Goal: Information Seeking & Learning: Learn about a topic

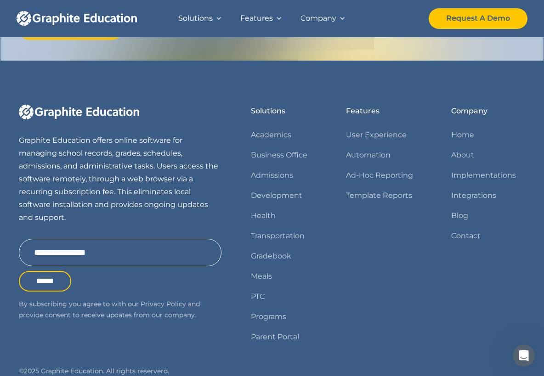
scroll to position [1231, 0]
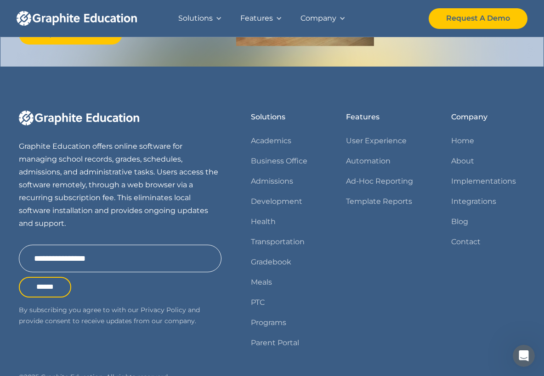
click at [326, 22] on div "Company" at bounding box center [318, 18] width 36 height 13
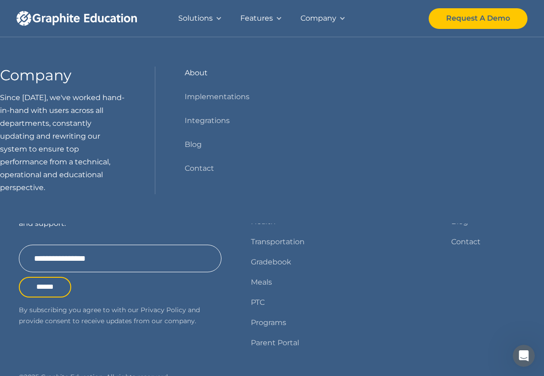
click at [204, 75] on link "About" at bounding box center [196, 73] width 23 height 13
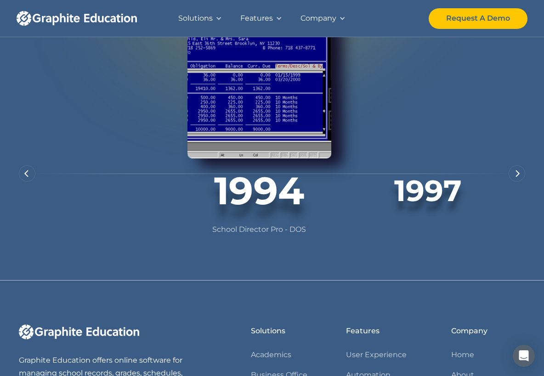
scroll to position [670, 0]
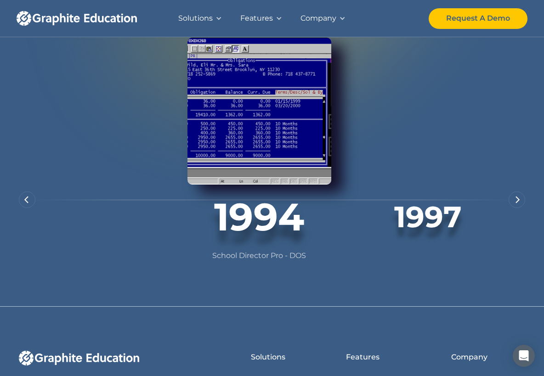
click at [520, 196] on img "next slide" at bounding box center [518, 199] width 5 height 7
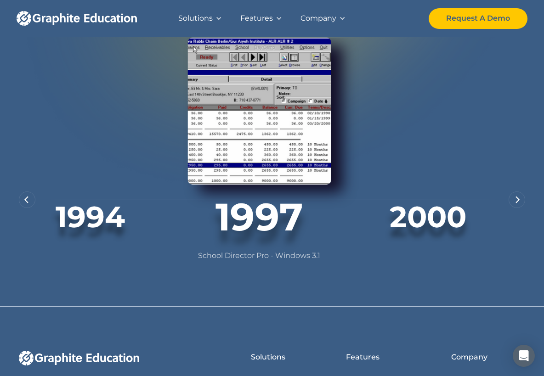
click at [520, 196] on img "next slide" at bounding box center [518, 199] width 5 height 7
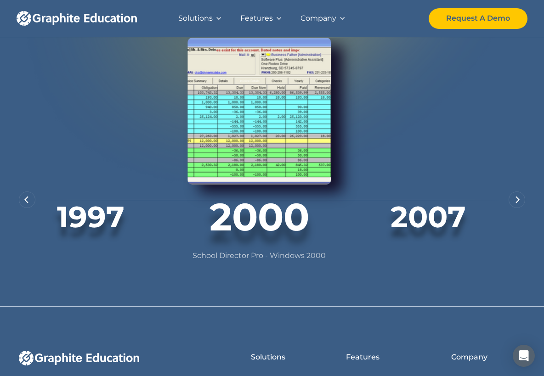
click at [520, 196] on img "next slide" at bounding box center [518, 199] width 5 height 7
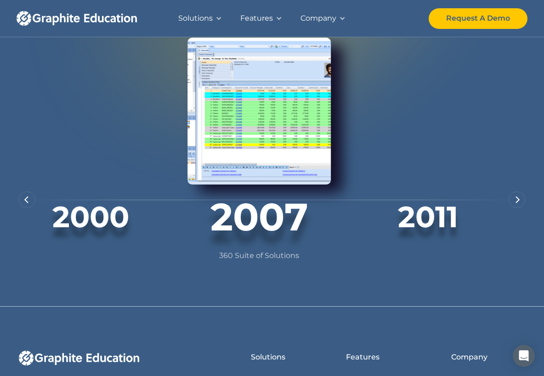
click at [520, 196] on img "next slide" at bounding box center [518, 199] width 5 height 7
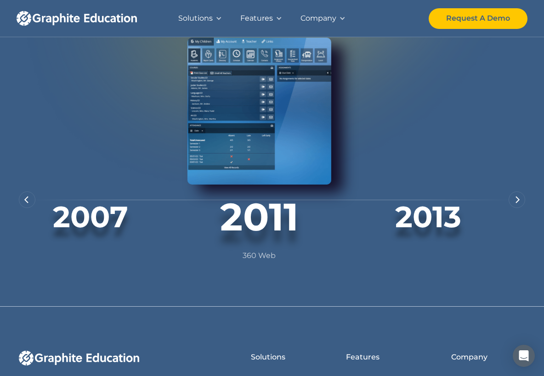
click at [522, 192] on div "next slide" at bounding box center [517, 200] width 17 height 17
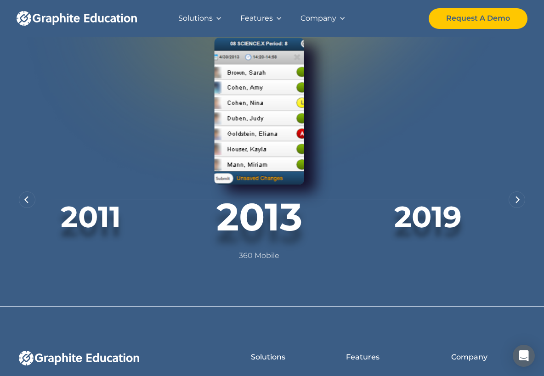
click at [522, 192] on div "next slide" at bounding box center [517, 200] width 17 height 17
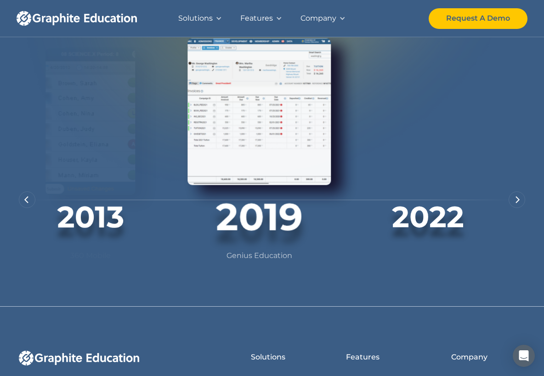
click at [522, 192] on div "next slide" at bounding box center [517, 200] width 17 height 17
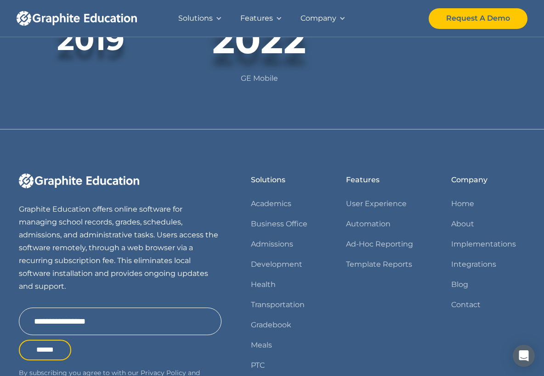
scroll to position [942, 0]
